Goal: Find contact information: Find contact information

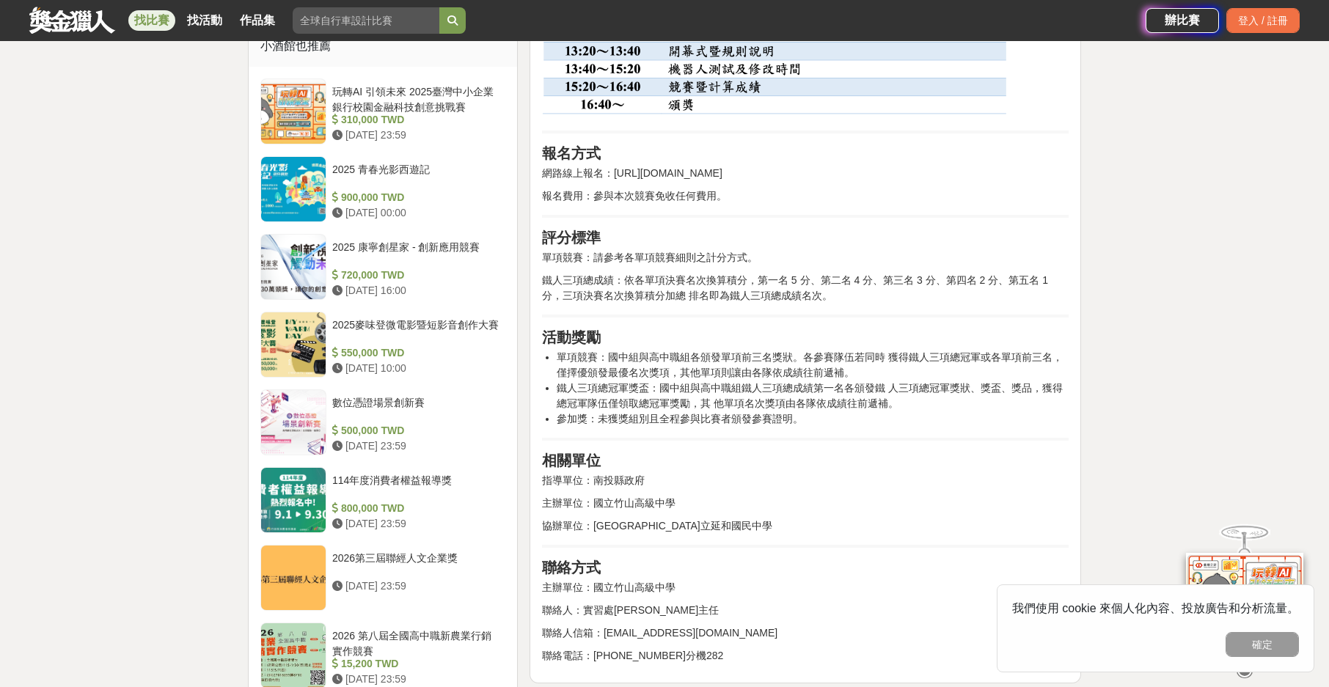
scroll to position [1173, 0]
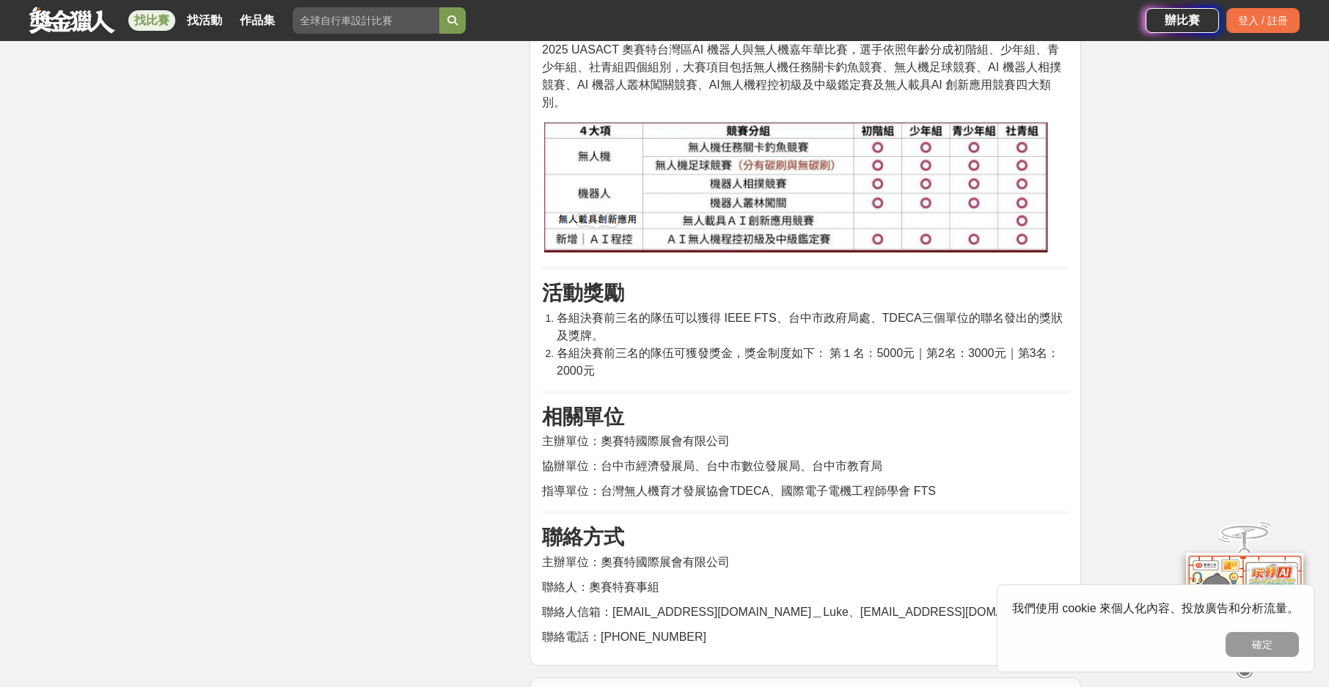
scroll to position [3374, 0]
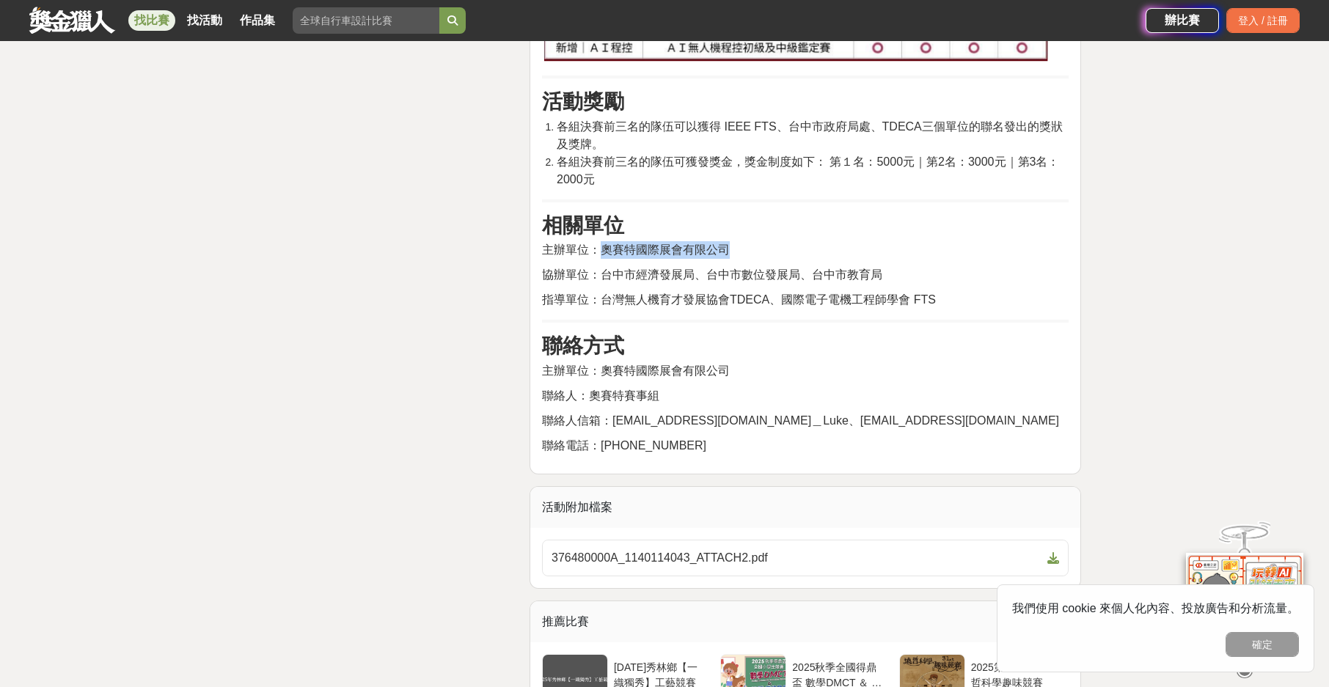
drag, startPoint x: 602, startPoint y: 247, endPoint x: 732, endPoint y: 246, distance: 129.8
click at [732, 246] on p "主辦單位：奧賽特國際展會有限公司" at bounding box center [805, 250] width 527 height 18
copy span "奧賽特國際展會有限公司"
